Goal: Task Accomplishment & Management: Use online tool/utility

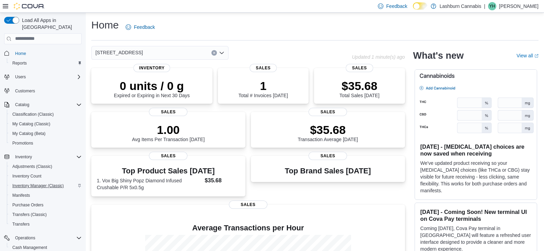
scroll to position [68, 0]
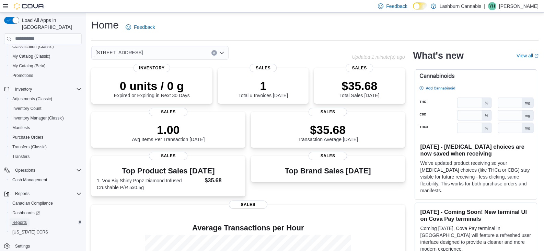
click at [17, 220] on span "Reports" at bounding box center [19, 222] width 14 height 5
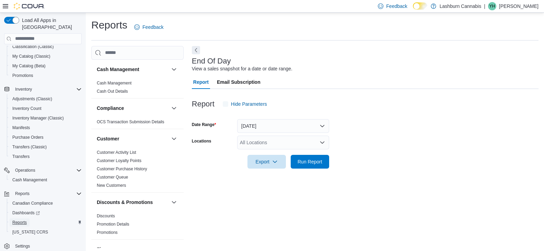
scroll to position [2, 0]
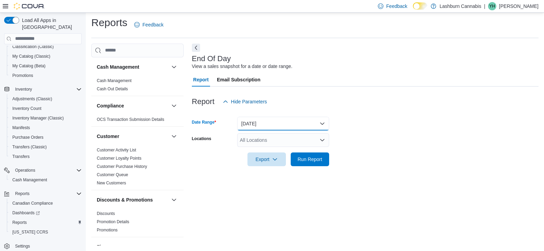
click at [292, 129] on button "[DATE]" at bounding box center [283, 124] width 92 height 14
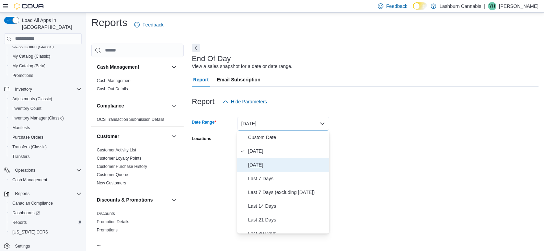
click at [263, 164] on span "[DATE]" at bounding box center [287, 165] width 78 height 8
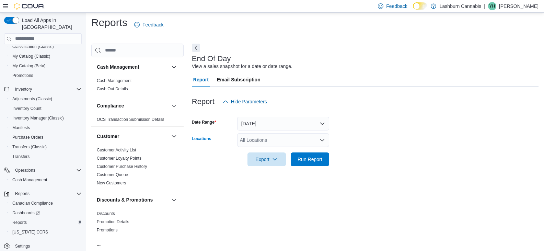
click at [260, 144] on div "All Locations" at bounding box center [283, 140] width 92 height 14
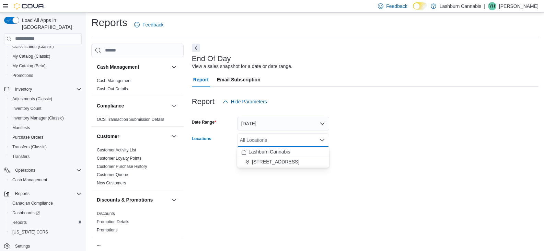
click at [258, 161] on span "[STREET_ADDRESS]" at bounding box center [275, 161] width 47 height 7
click at [258, 161] on span "Export" at bounding box center [266, 159] width 30 height 14
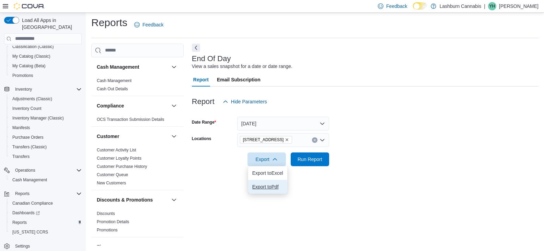
click at [257, 185] on span "Export to Pdf" at bounding box center [267, 186] width 31 height 5
